Goal: Navigation & Orientation: Find specific page/section

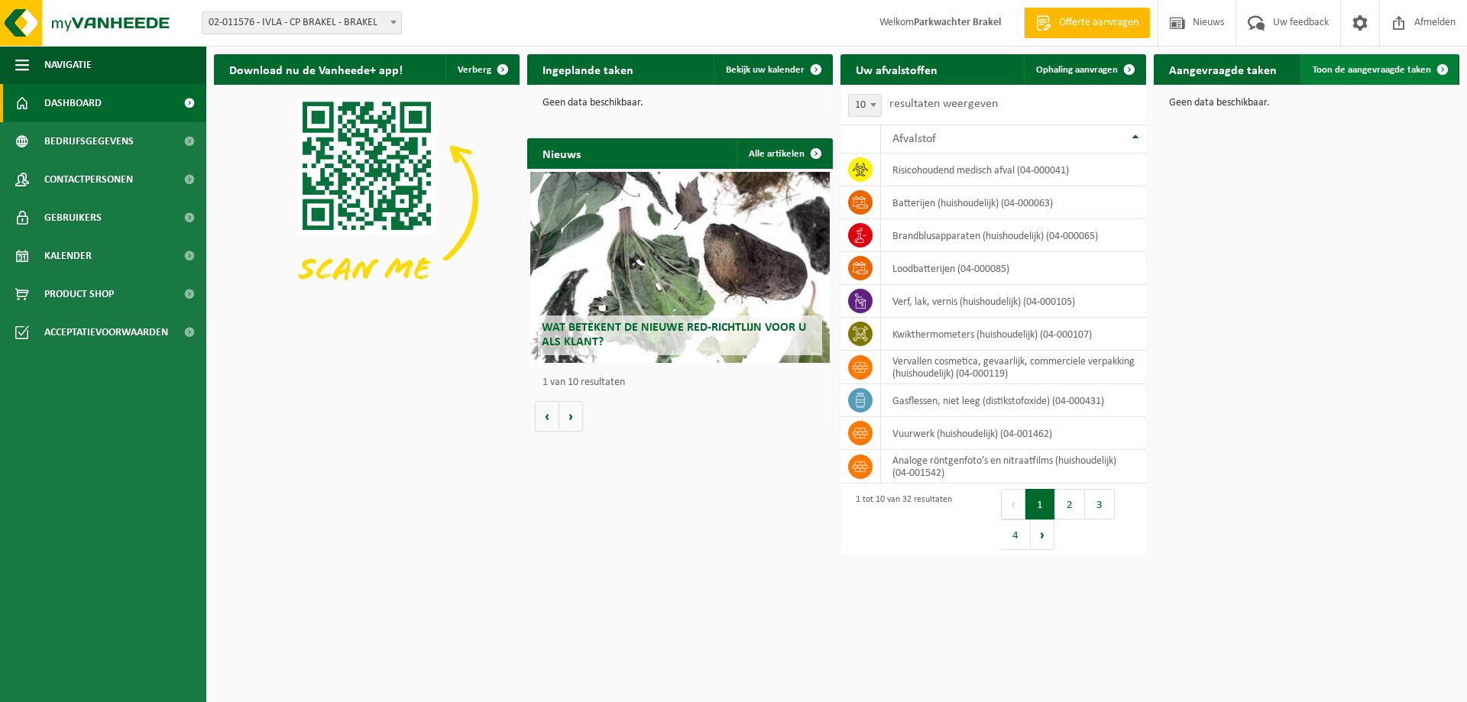
click at [1442, 70] on span at bounding box center [1442, 69] width 31 height 31
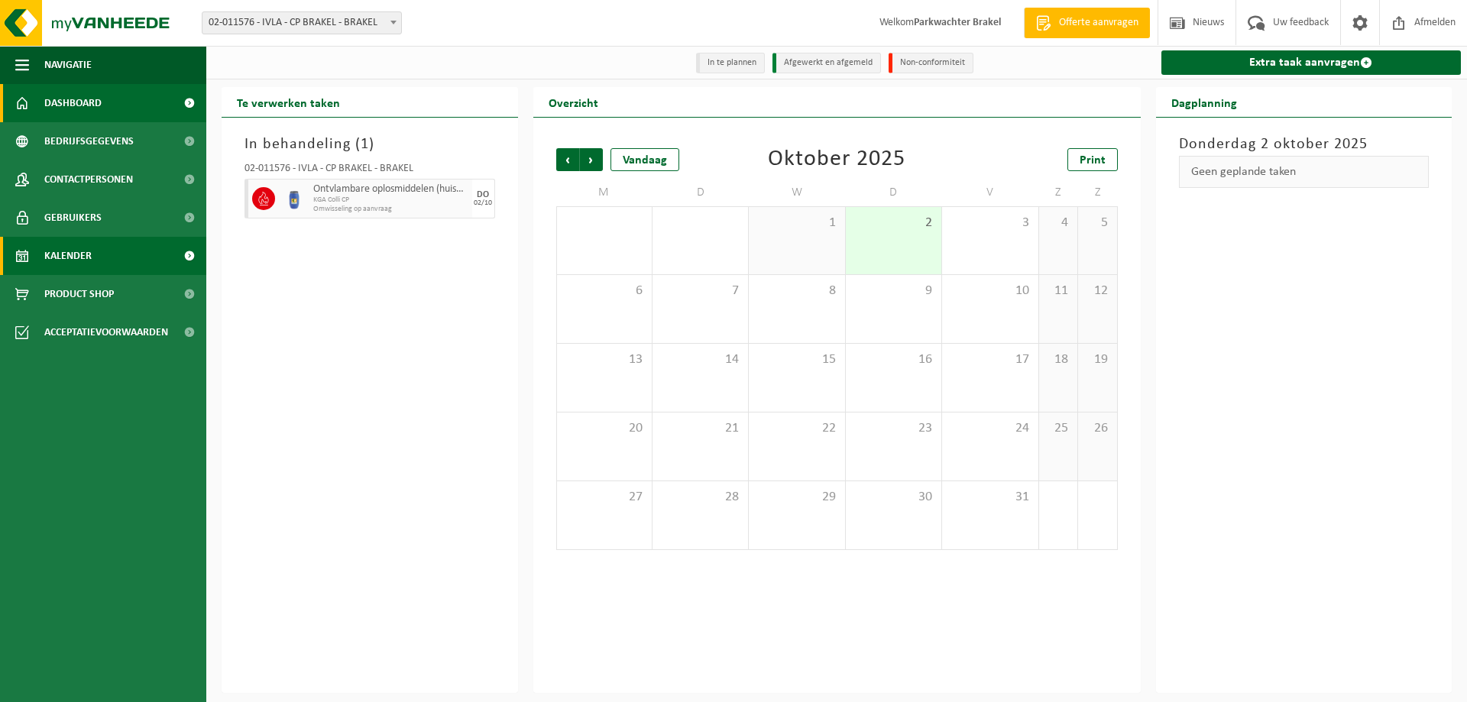
click at [104, 99] on link "Dashboard" at bounding box center [103, 103] width 206 height 38
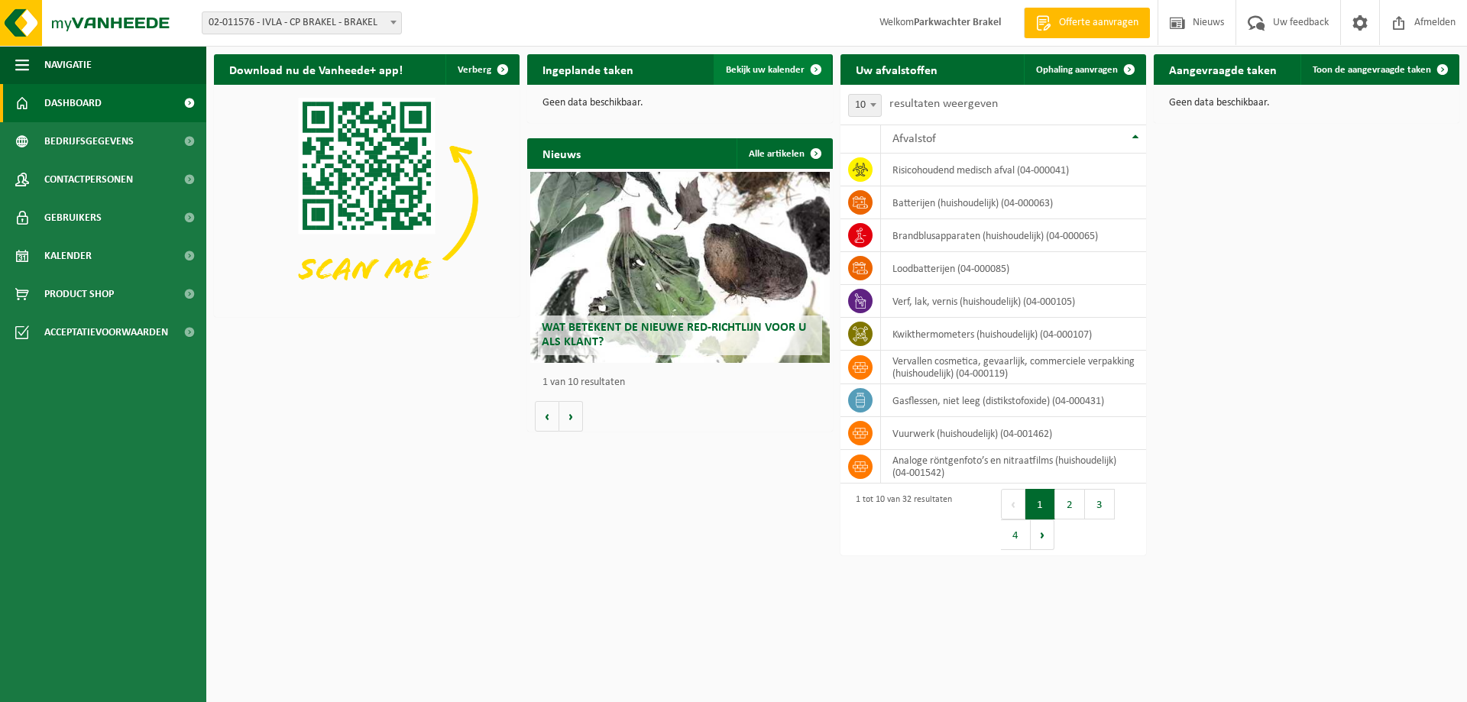
click at [814, 71] on span at bounding box center [816, 69] width 31 height 31
